Goal: Information Seeking & Learning: Learn about a topic

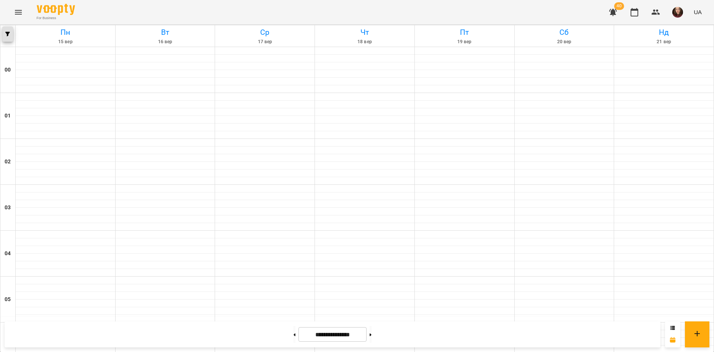
click at [11, 38] on button "button" at bounding box center [7, 33] width 11 height 15
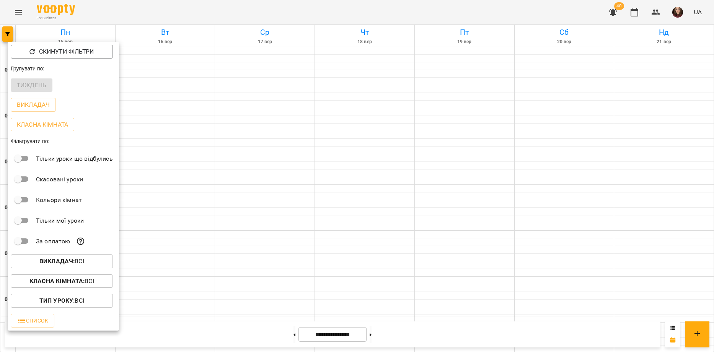
click at [70, 260] on b "Викладач :" at bounding box center [56, 261] width 35 height 7
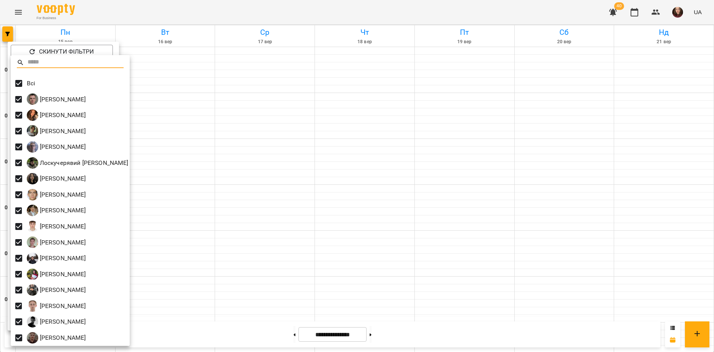
click at [187, 118] on div at bounding box center [357, 176] width 714 height 352
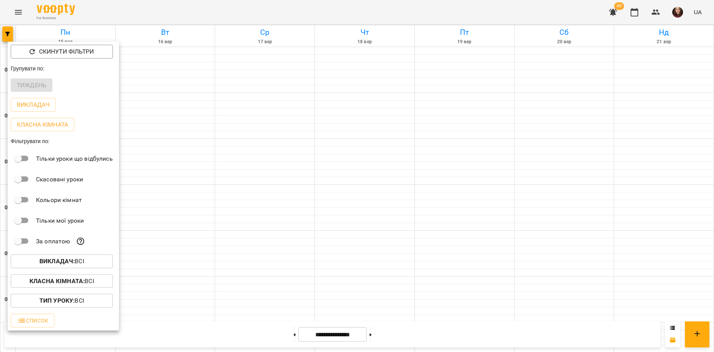
click at [152, 124] on div at bounding box center [357, 176] width 714 height 352
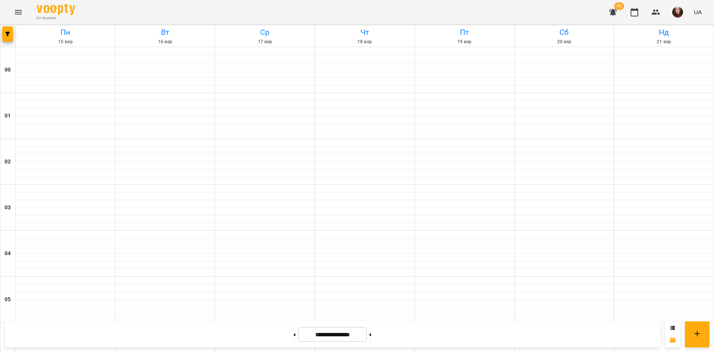
scroll to position [689, 0]
click at [17, 9] on icon "Menu" at bounding box center [18, 12] width 9 height 9
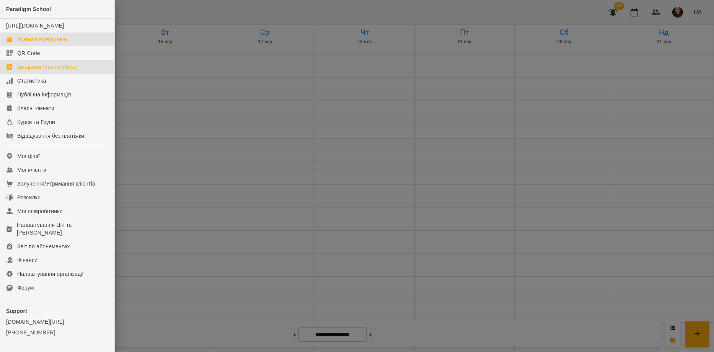
click at [34, 70] on link "Шкільний Журнал(Beta)" at bounding box center [57, 67] width 114 height 14
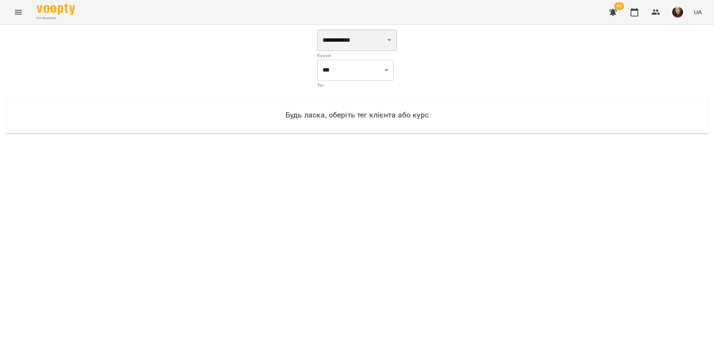
click at [356, 41] on select "**********" at bounding box center [357, 39] width 80 height 21
click at [20, 13] on icon "Menu" at bounding box center [18, 12] width 9 height 9
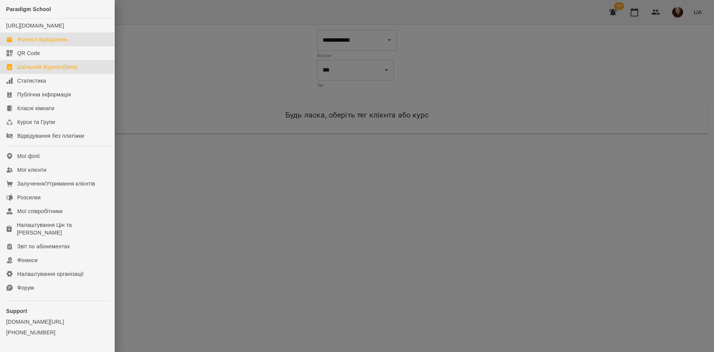
click at [46, 43] on link "Журнал відвідувань" at bounding box center [57, 40] width 114 height 14
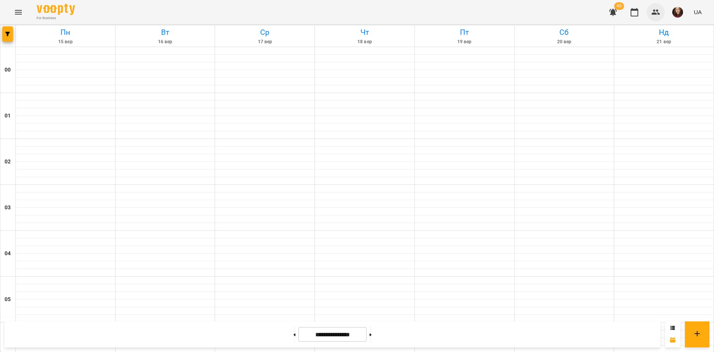
click at [652, 14] on icon "button" at bounding box center [656, 12] width 9 height 9
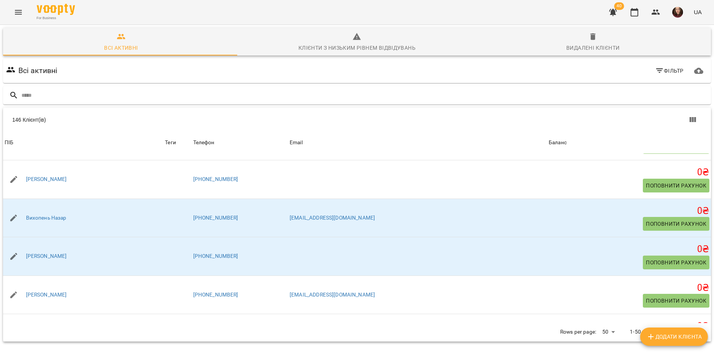
scroll to position [919, 0]
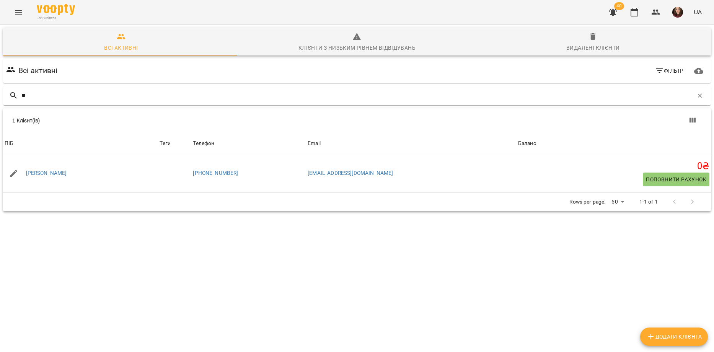
type input "*"
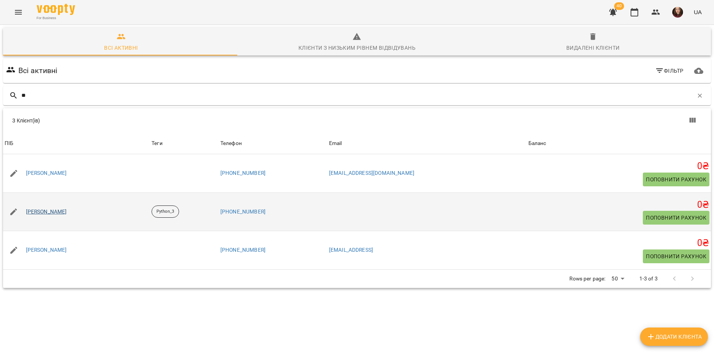
type input "**"
click at [60, 211] on link "[PERSON_NAME]" at bounding box center [46, 212] width 41 height 8
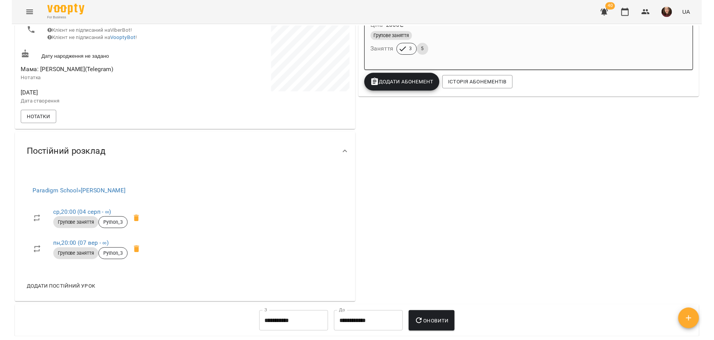
scroll to position [191, 0]
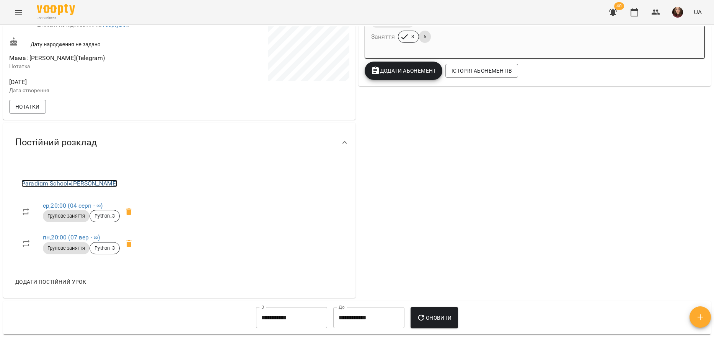
click at [118, 187] on link "Paradigm School » [PERSON_NAME]" at bounding box center [69, 183] width 96 height 7
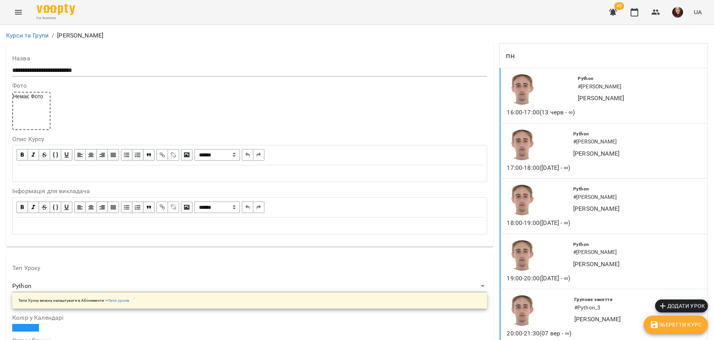
click at [21, 15] on icon "Menu" at bounding box center [18, 12] width 9 height 9
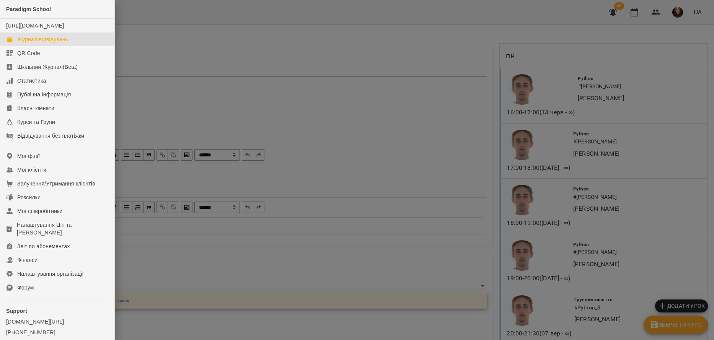
click at [43, 43] on div "Журнал відвідувань" at bounding box center [42, 40] width 51 height 8
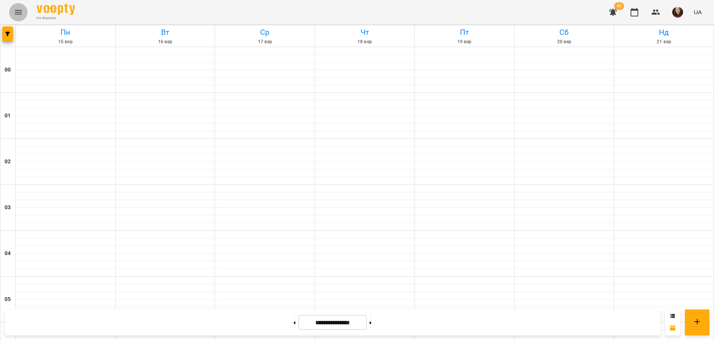
click at [17, 12] on icon "Menu" at bounding box center [18, 12] width 7 height 5
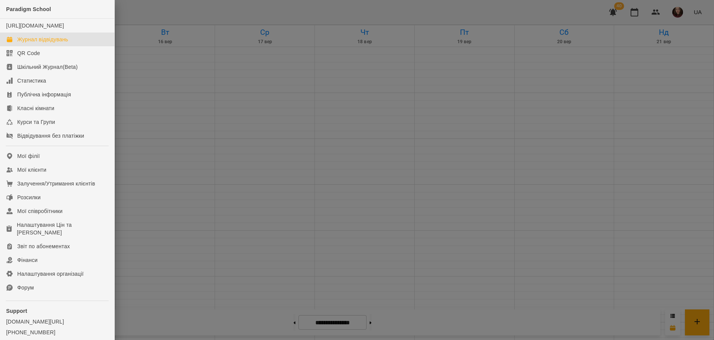
click at [142, 69] on div at bounding box center [357, 170] width 714 height 340
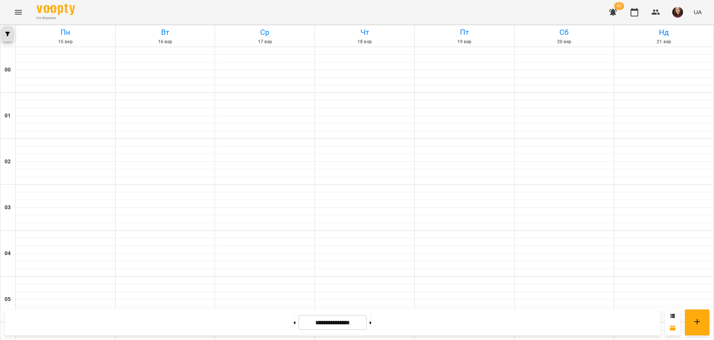
click at [5, 30] on button "button" at bounding box center [7, 33] width 11 height 15
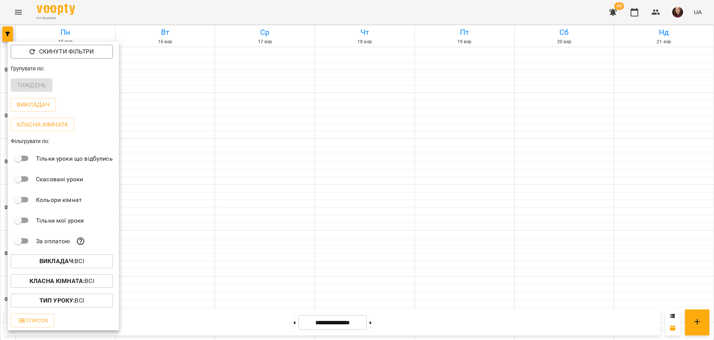
click at [92, 262] on span "Викладач : Всі" at bounding box center [62, 261] width 90 height 9
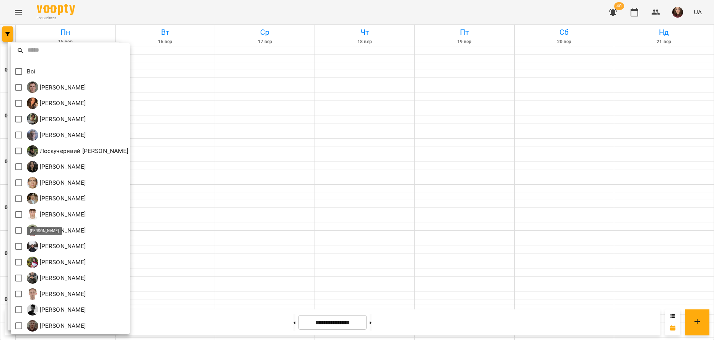
scroll to position [2, 0]
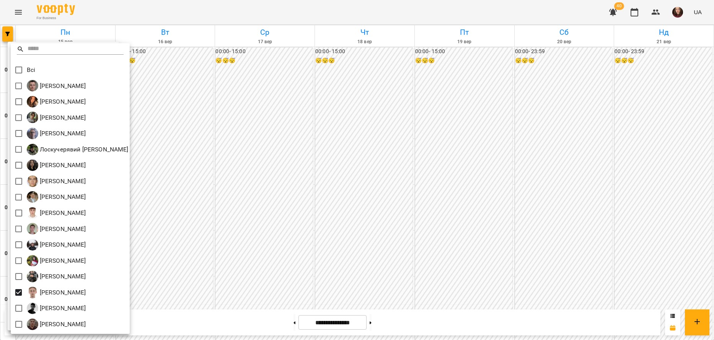
click at [355, 224] on div at bounding box center [357, 170] width 714 height 340
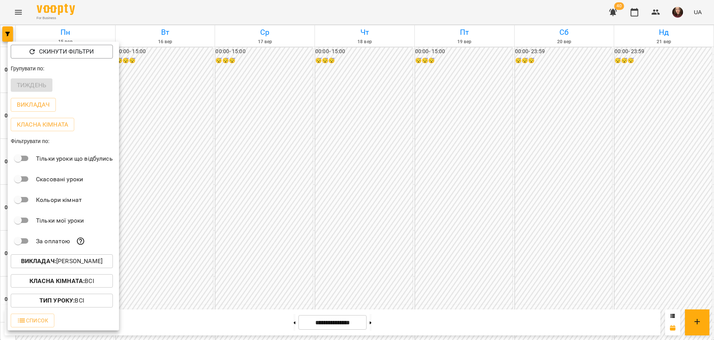
click at [273, 213] on div at bounding box center [357, 170] width 714 height 340
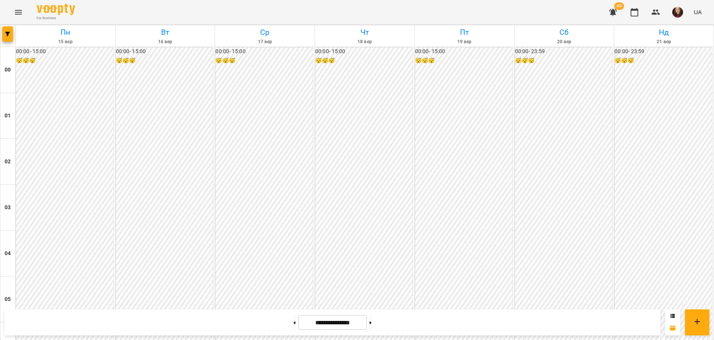
scroll to position [804, 0]
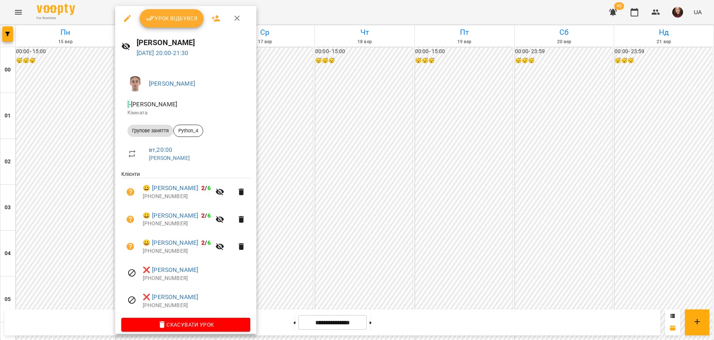
click at [302, 216] on div at bounding box center [357, 170] width 714 height 340
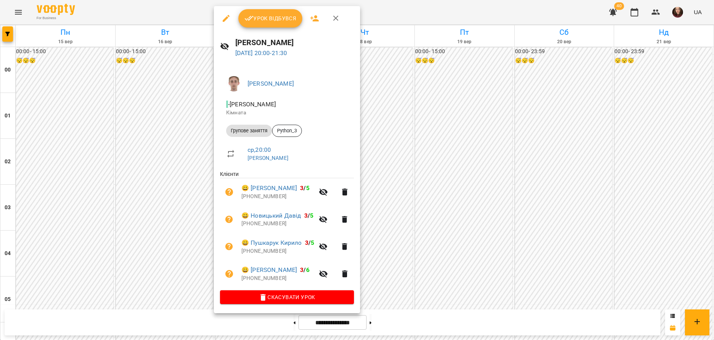
click at [405, 222] on div at bounding box center [357, 170] width 714 height 340
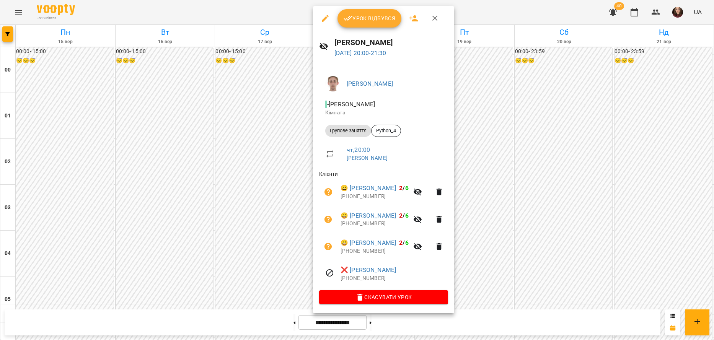
click at [18, 13] on div at bounding box center [357, 170] width 714 height 340
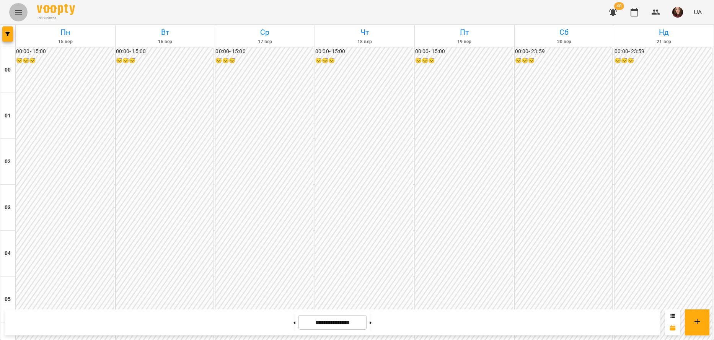
click at [19, 13] on icon "Menu" at bounding box center [18, 12] width 9 height 9
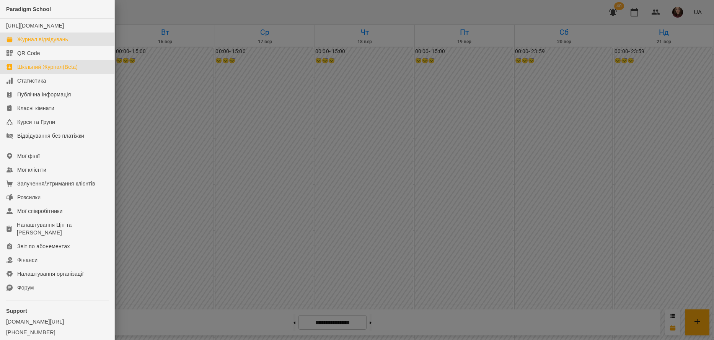
click at [72, 70] on link "Шкільний Журнал(Beta)" at bounding box center [57, 67] width 114 height 14
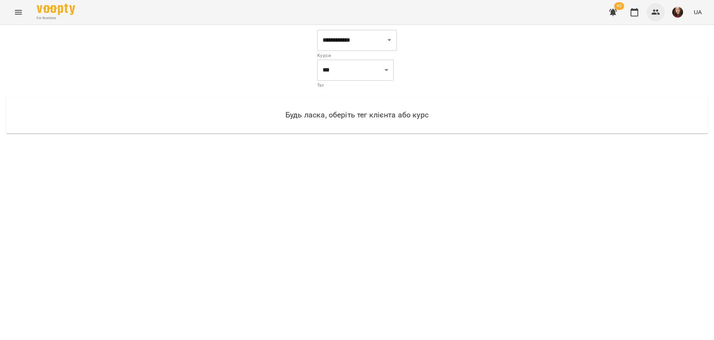
click at [655, 11] on icon "button" at bounding box center [656, 12] width 8 height 5
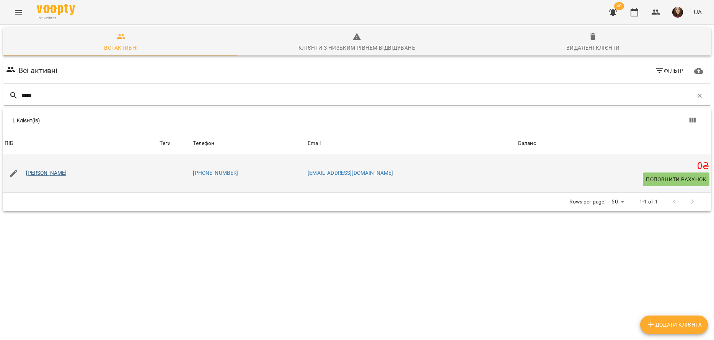
type input "*****"
click at [47, 173] on link "[PERSON_NAME]" at bounding box center [46, 174] width 41 height 8
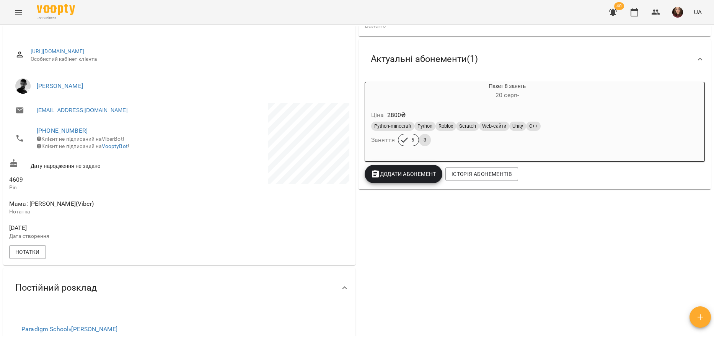
scroll to position [77, 0]
